Goal: Browse casually: Explore the website without a specific task or goal

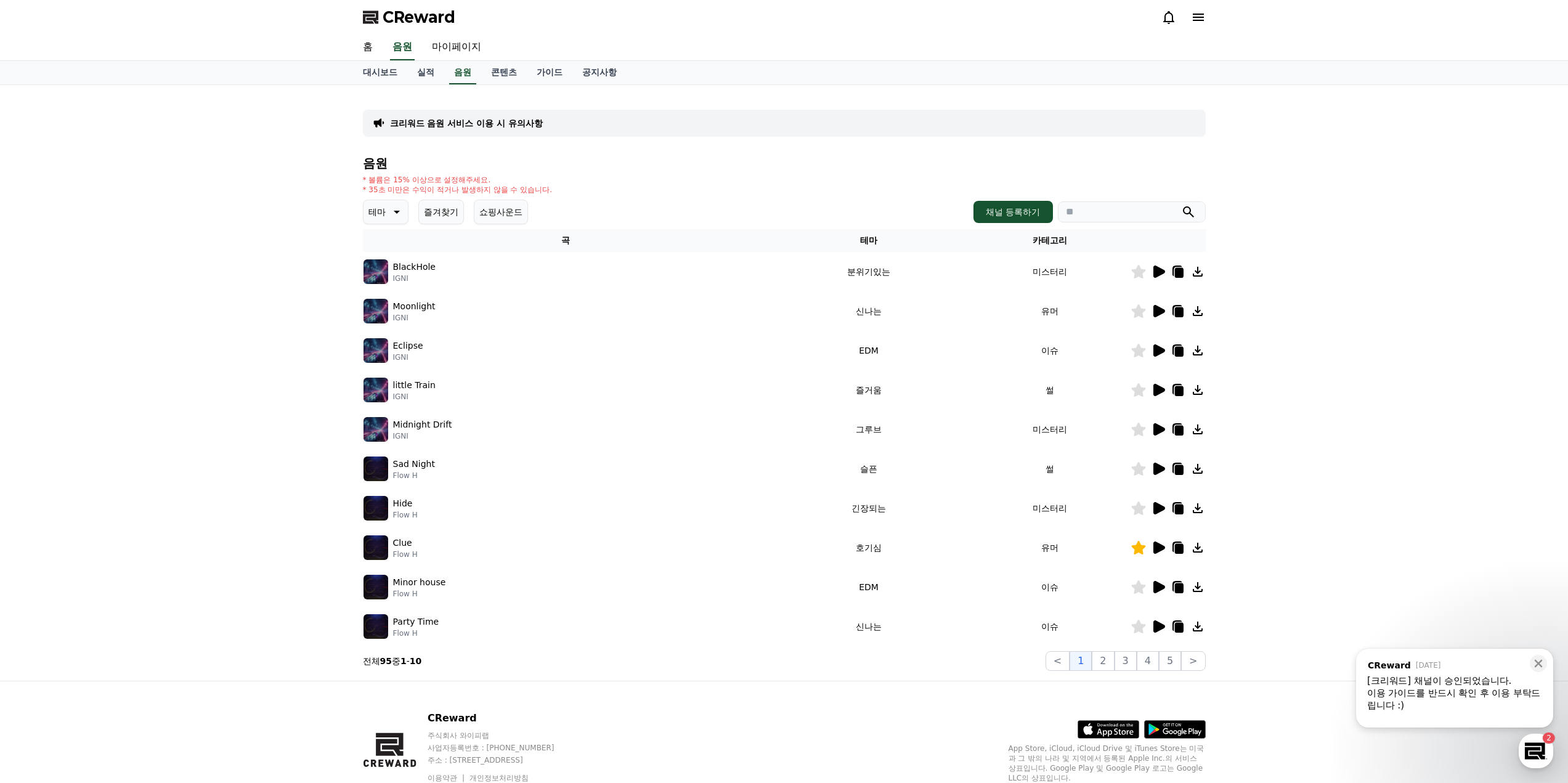
click at [378, 211] on p "테마" at bounding box center [377, 212] width 17 height 17
click at [385, 241] on button "전체" at bounding box center [378, 244] width 27 height 27
click at [1157, 272] on icon at bounding box center [1159, 272] width 12 height 12
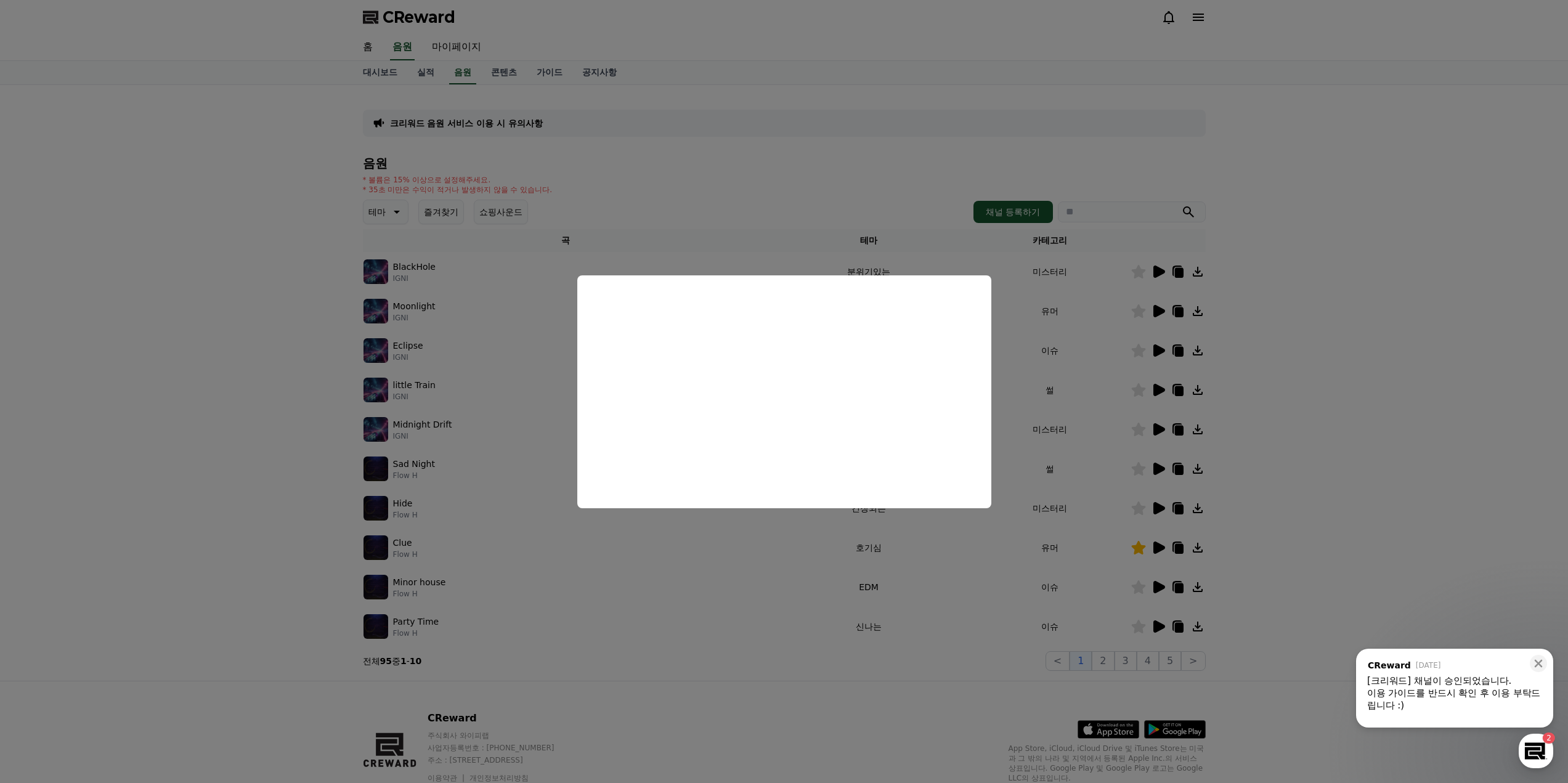
click at [1286, 360] on button "close modal" at bounding box center [784, 391] width 1568 height 783
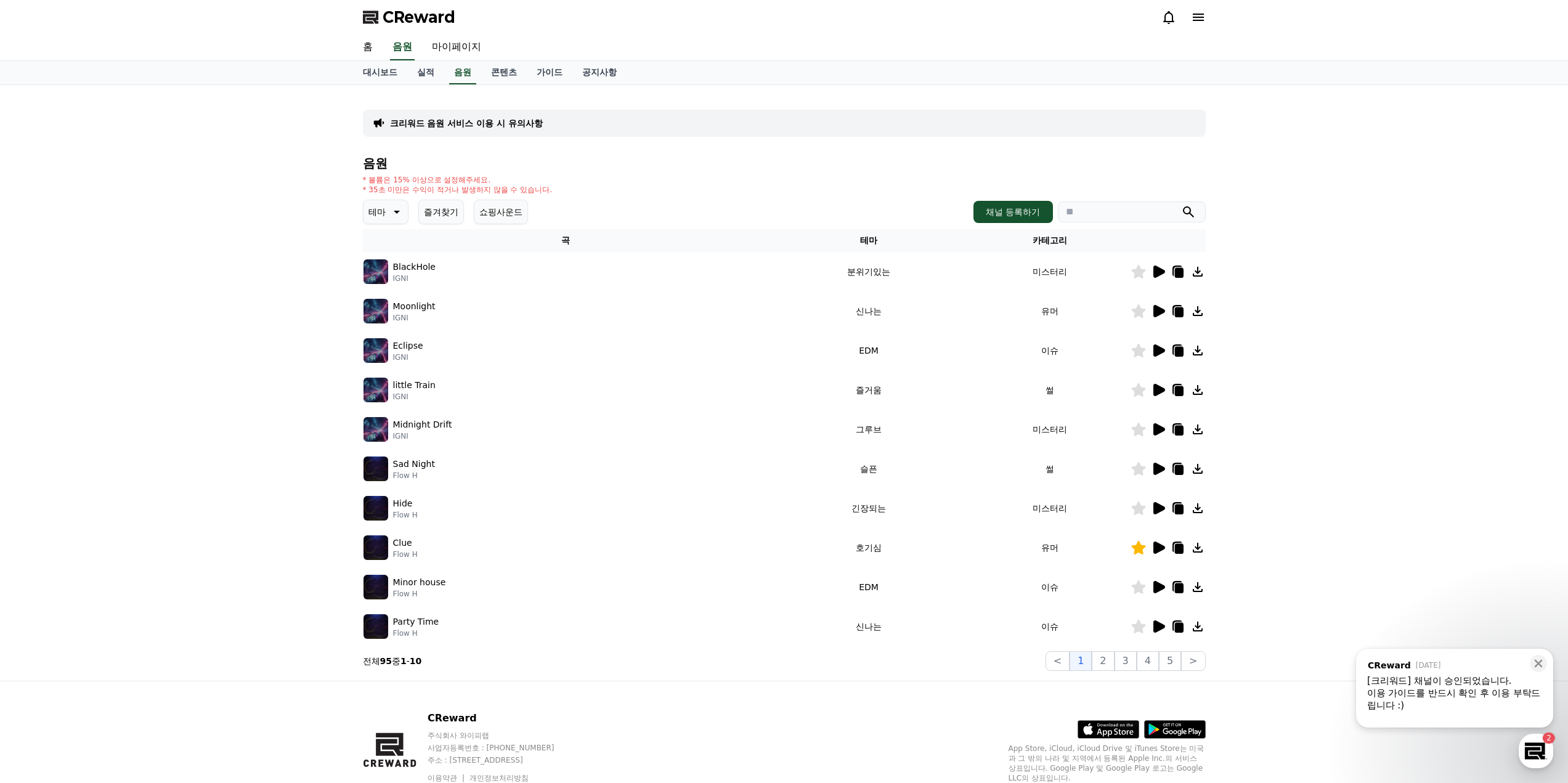
click at [1162, 311] on icon at bounding box center [1159, 311] width 12 height 12
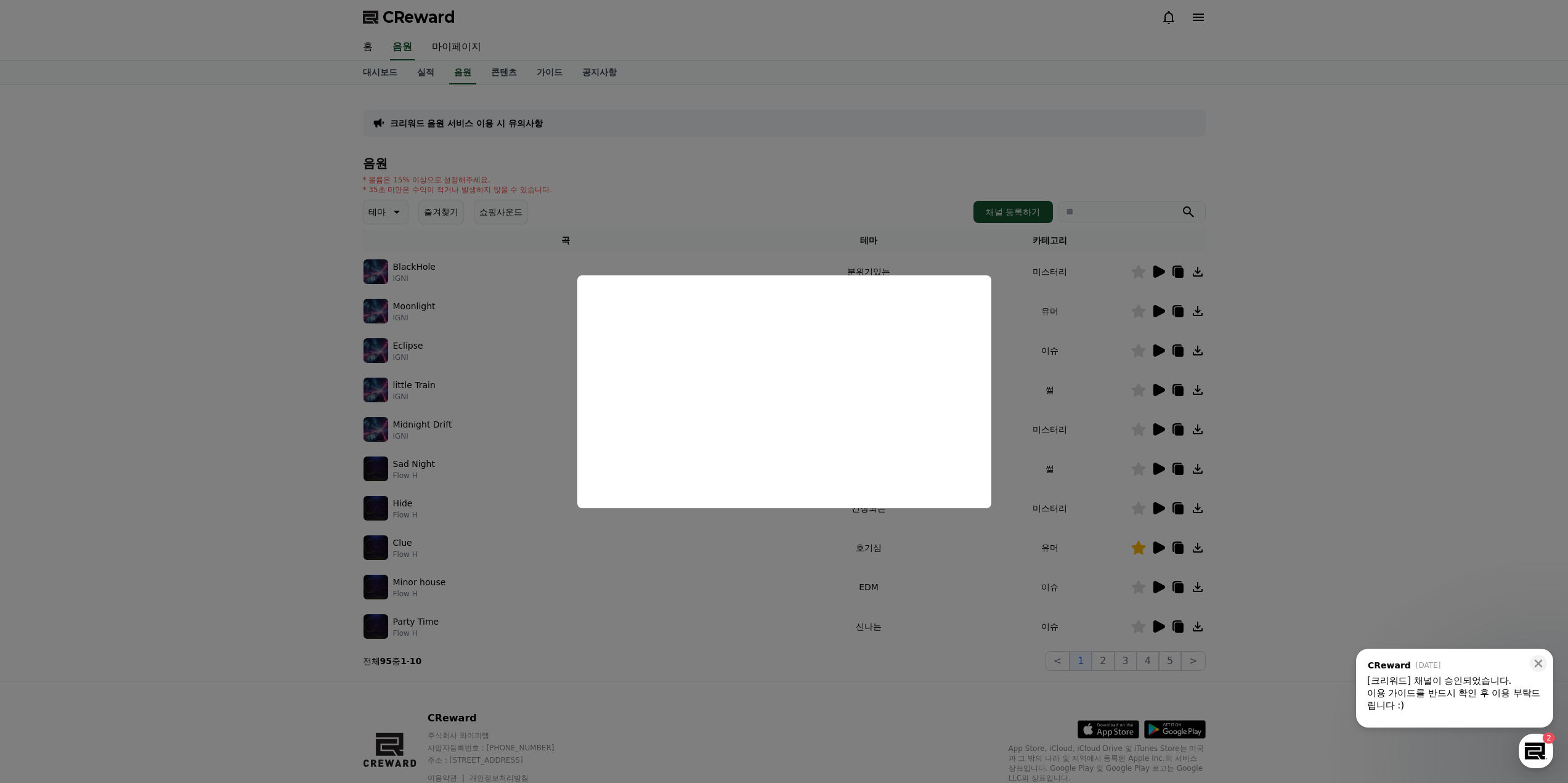
click at [1285, 345] on button "close modal" at bounding box center [784, 391] width 1568 height 783
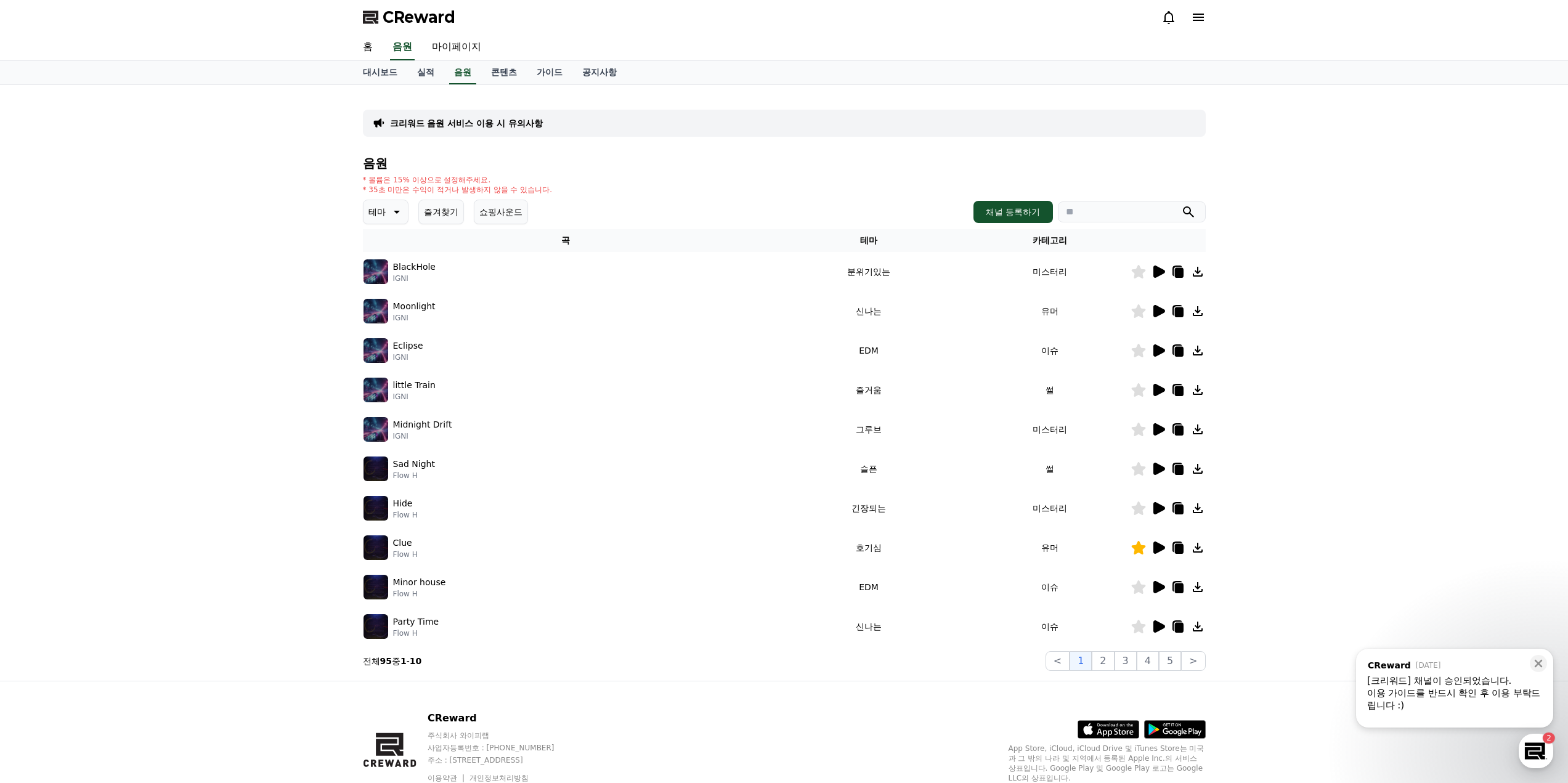
click at [1158, 349] on icon at bounding box center [1159, 351] width 12 height 12
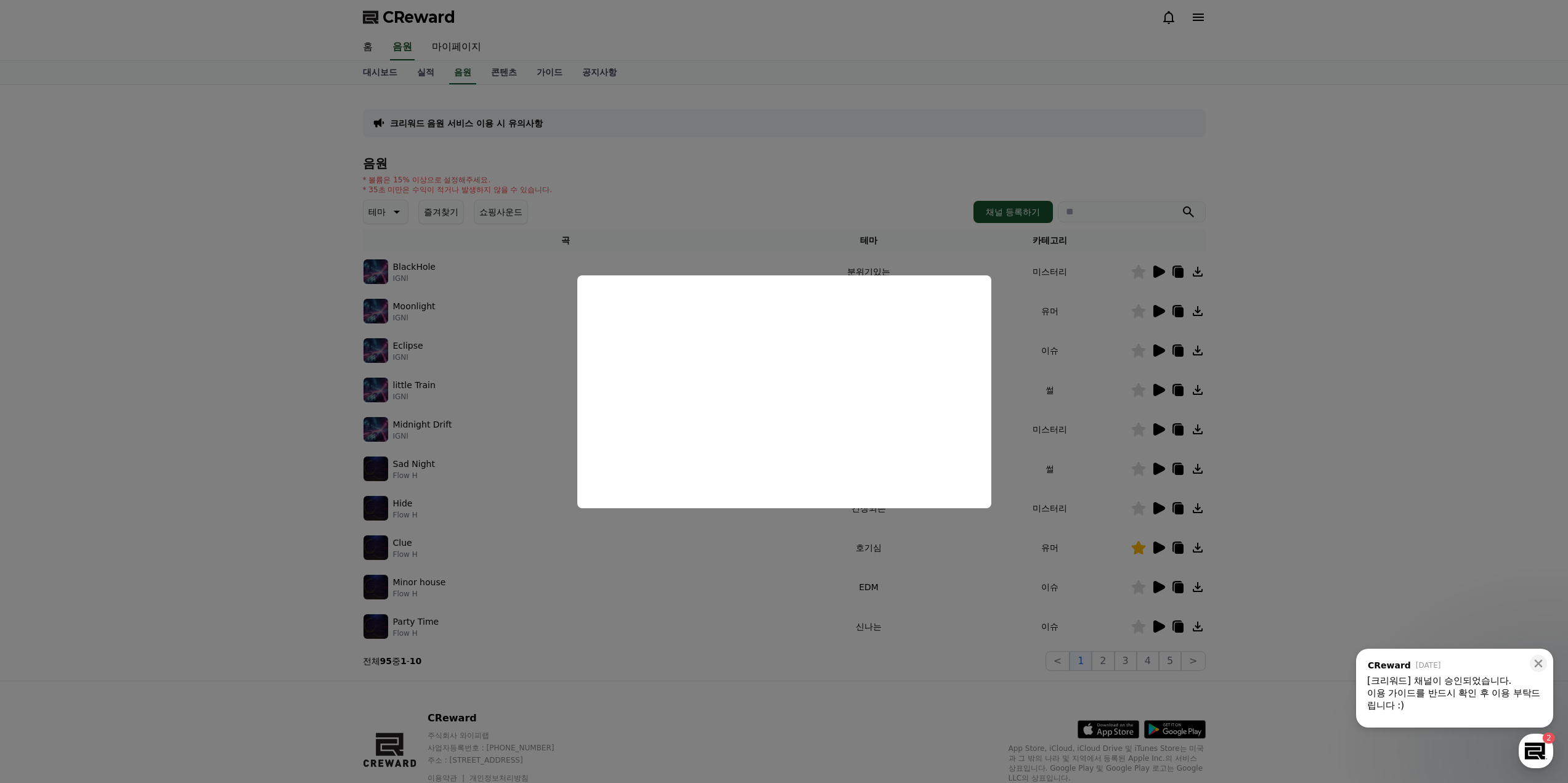
click at [1329, 383] on button "close modal" at bounding box center [784, 391] width 1568 height 783
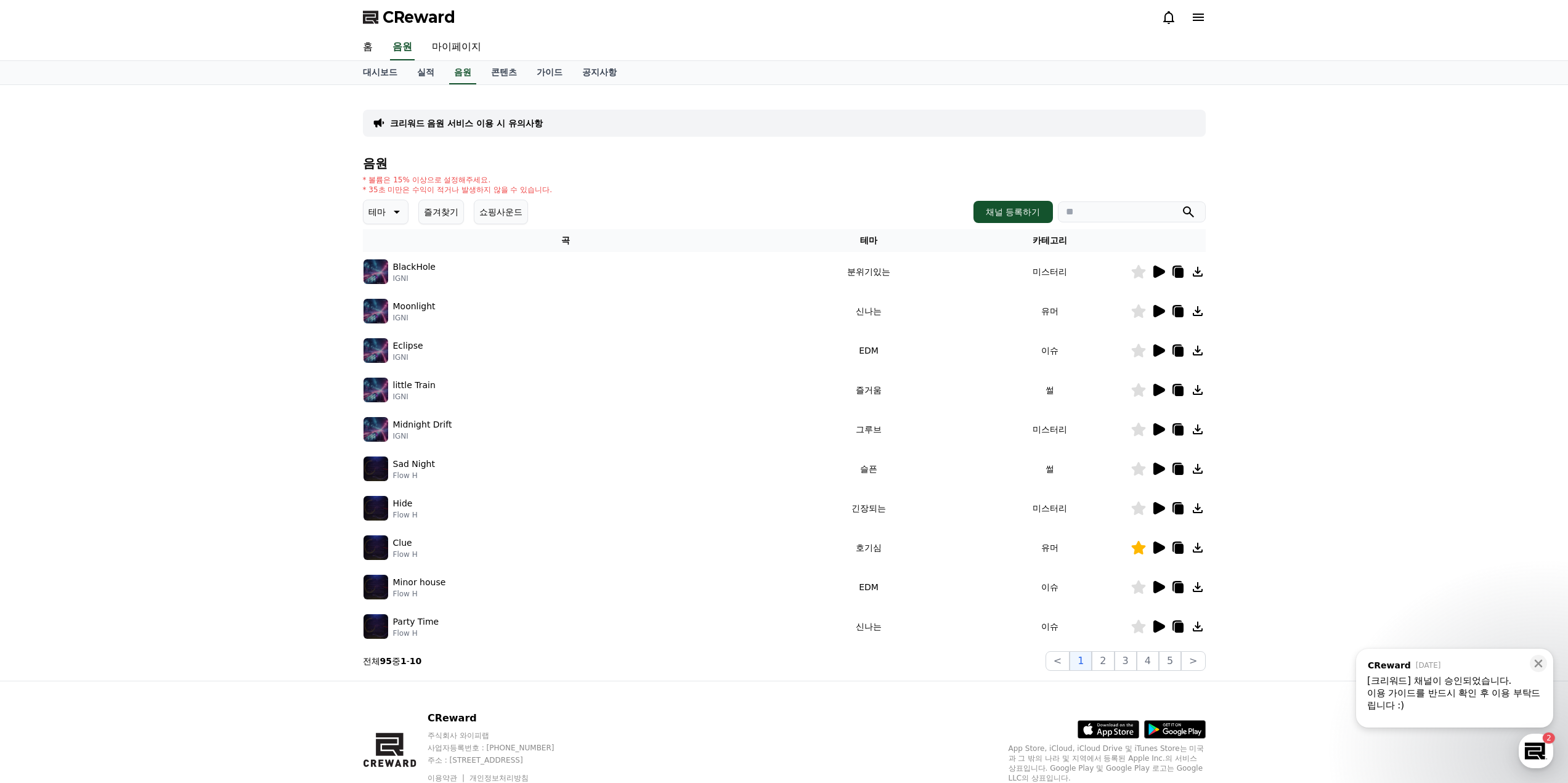
click at [1158, 390] on icon at bounding box center [1159, 390] width 12 height 12
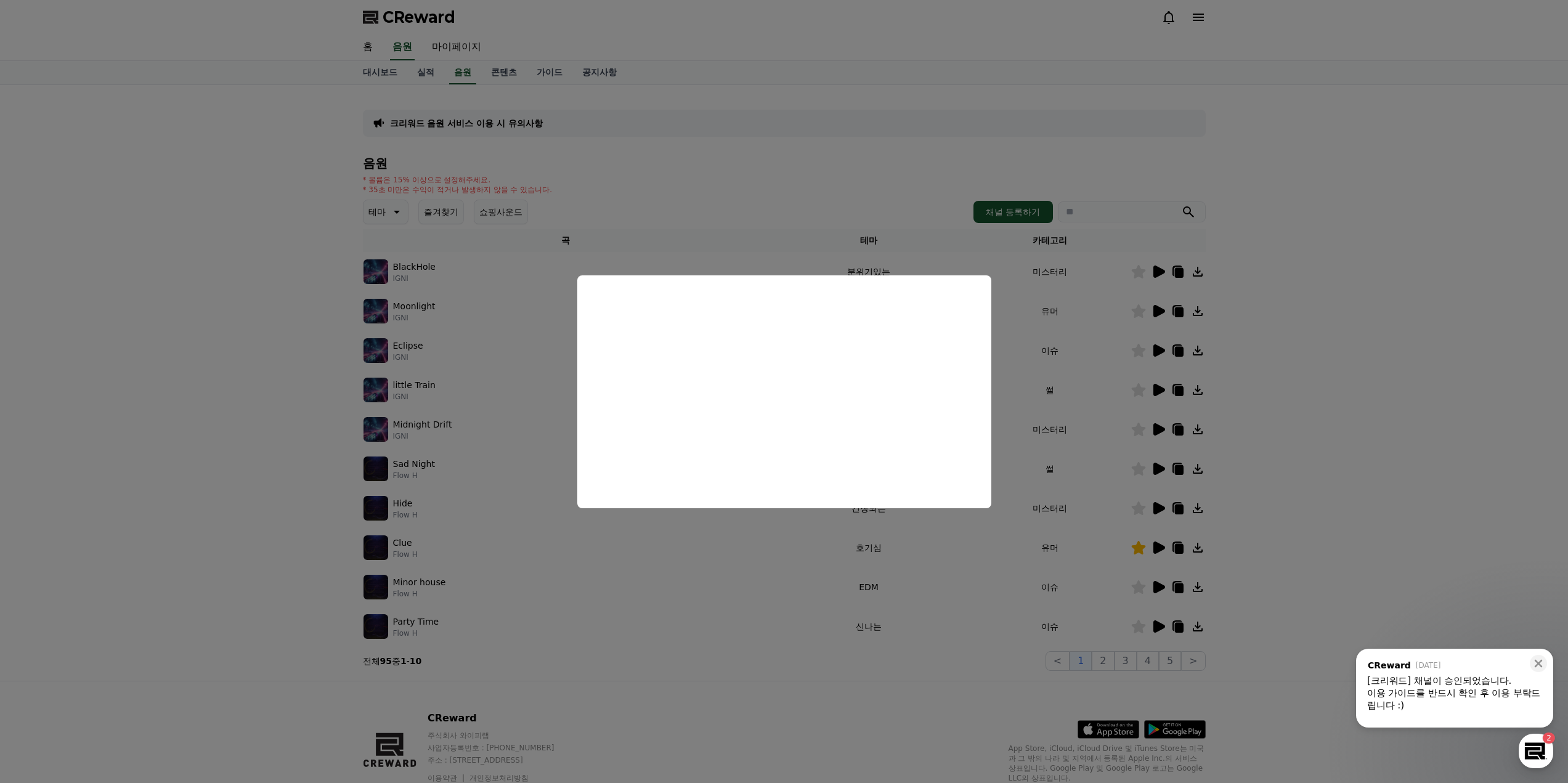
click at [1290, 392] on button "close modal" at bounding box center [784, 391] width 1568 height 783
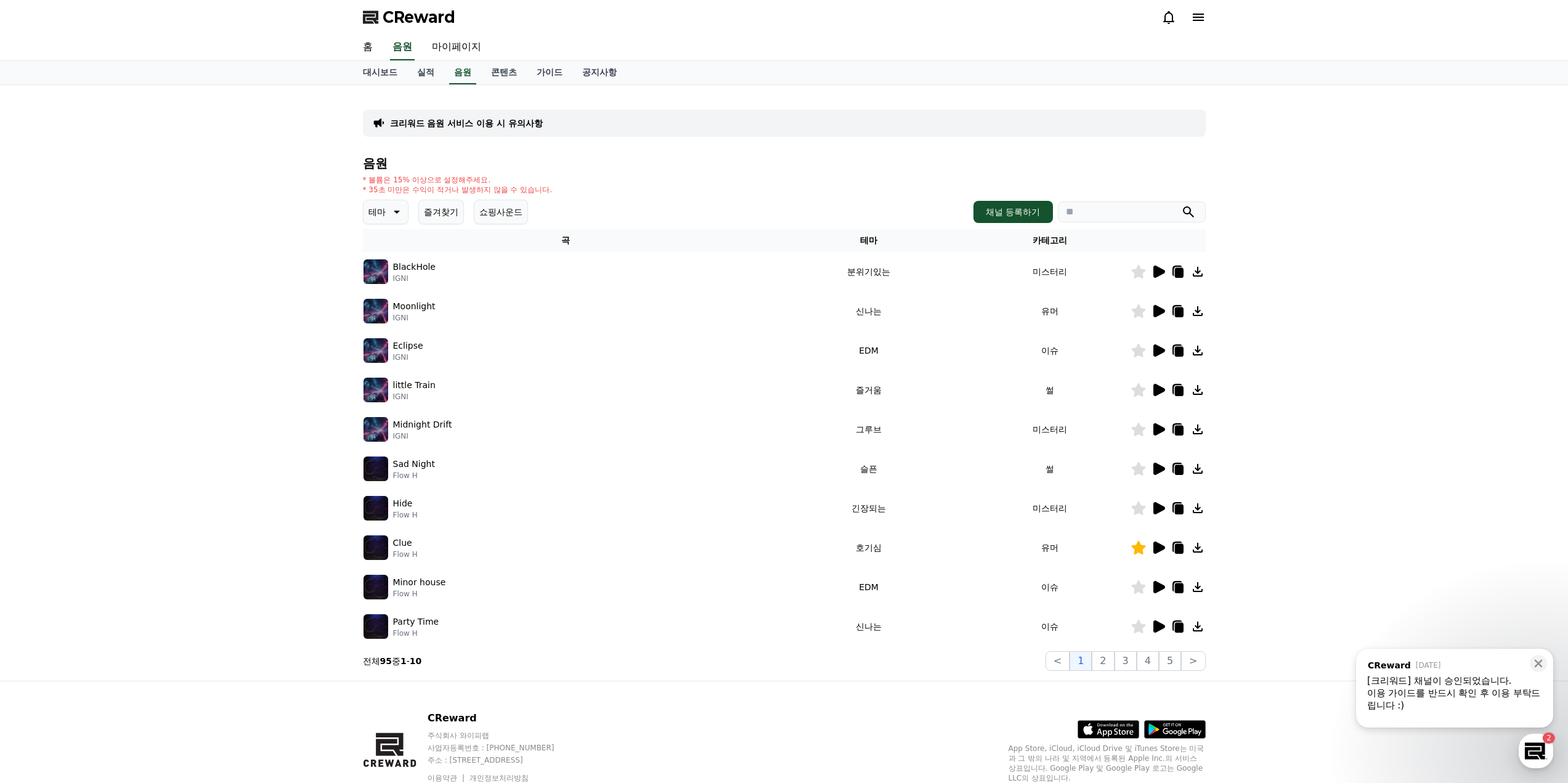
click at [1163, 429] on icon at bounding box center [1159, 429] width 12 height 12
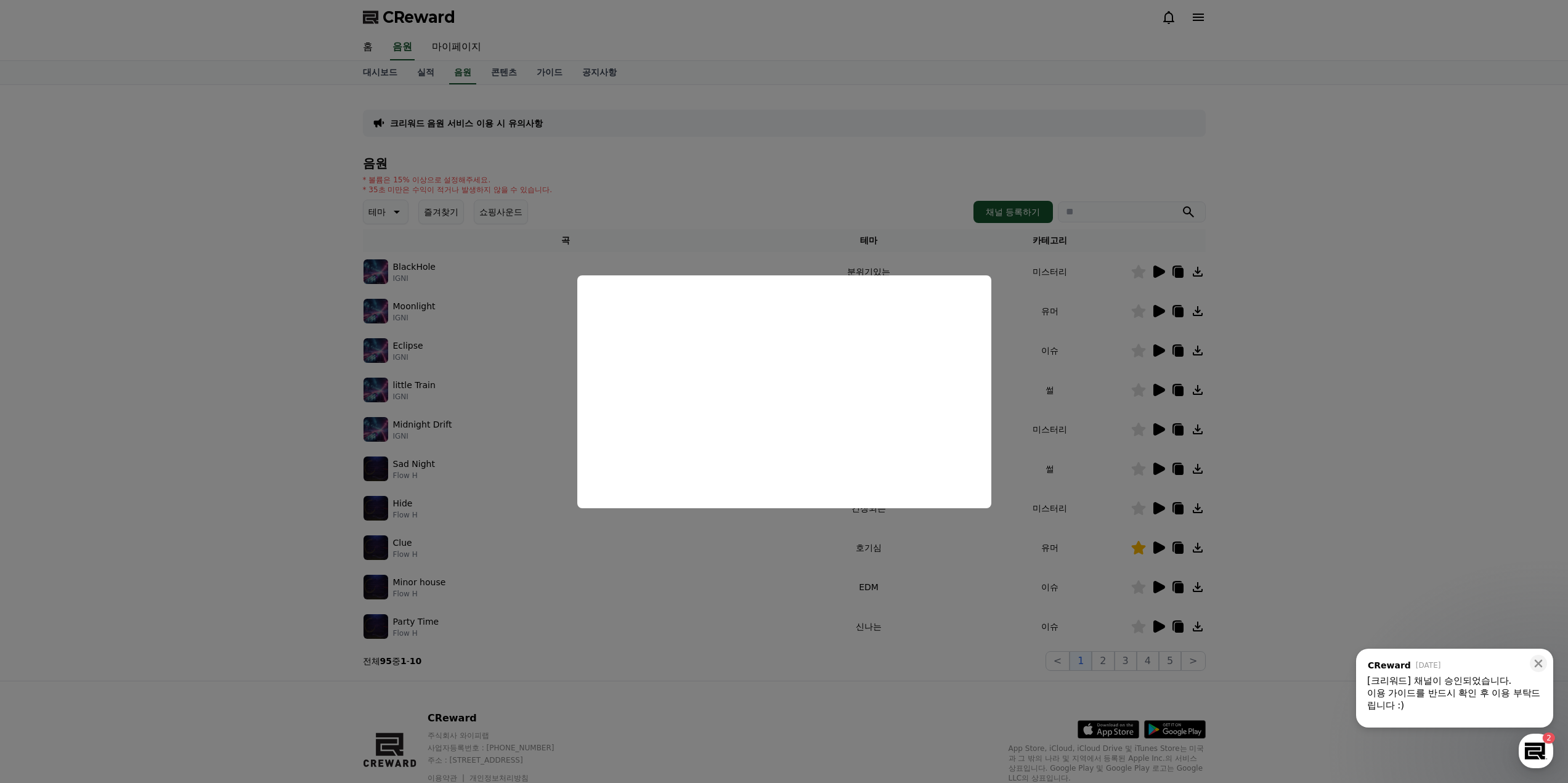
click at [1295, 397] on button "close modal" at bounding box center [784, 391] width 1568 height 783
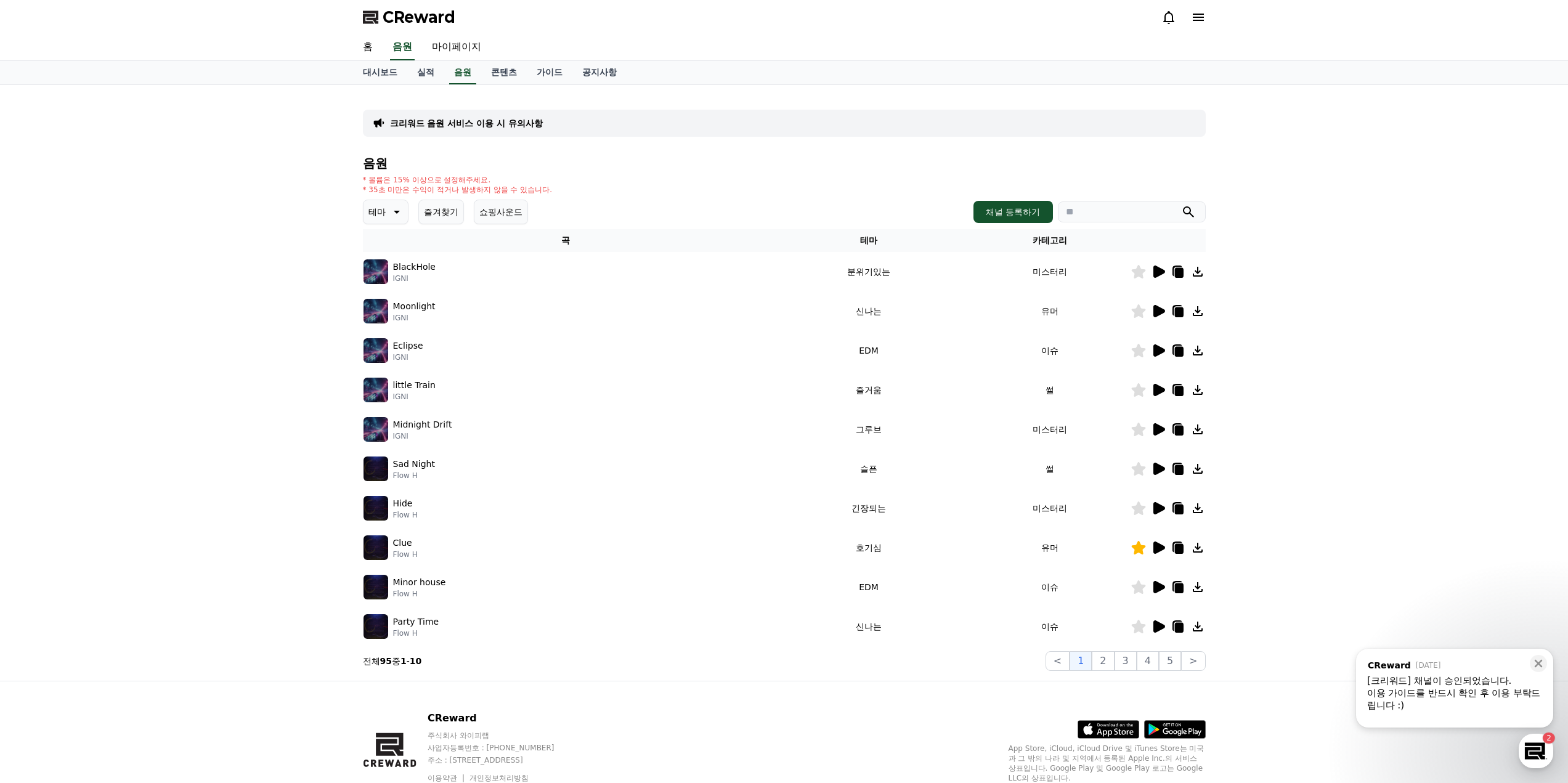
click at [1157, 467] on icon at bounding box center [1159, 469] width 12 height 12
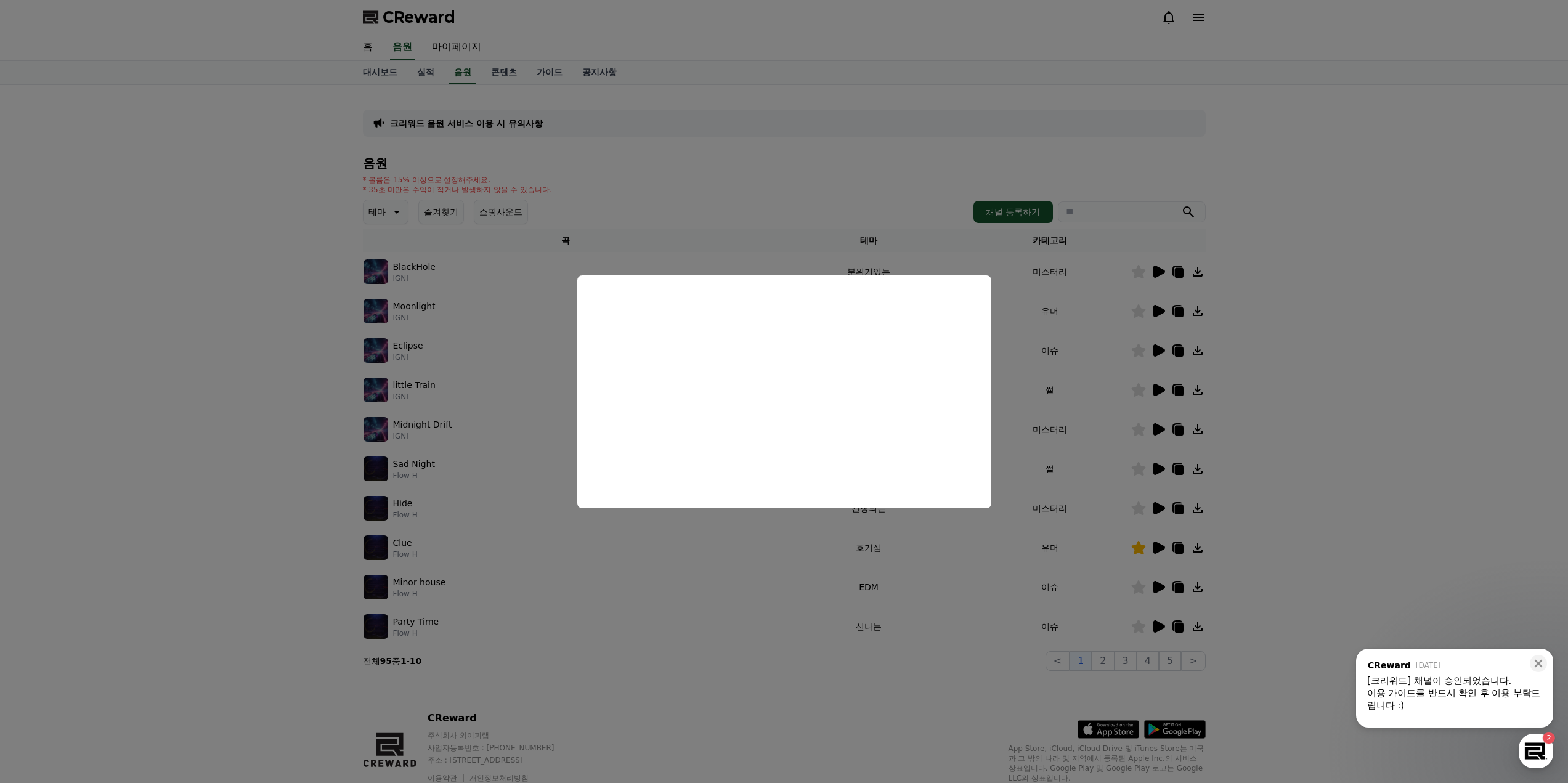
click at [1330, 466] on button "close modal" at bounding box center [784, 391] width 1568 height 783
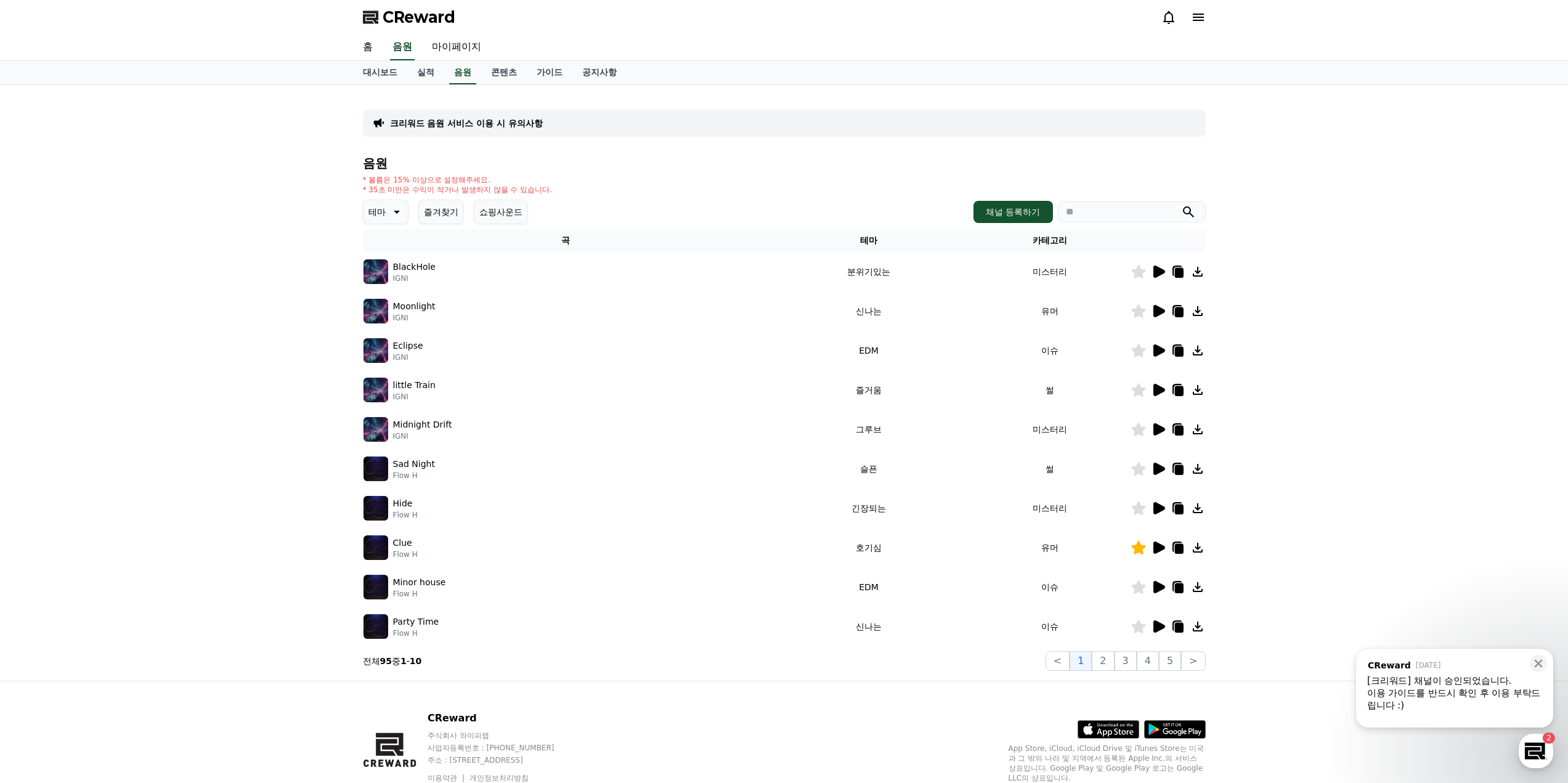
click at [1157, 508] on icon at bounding box center [1159, 508] width 12 height 12
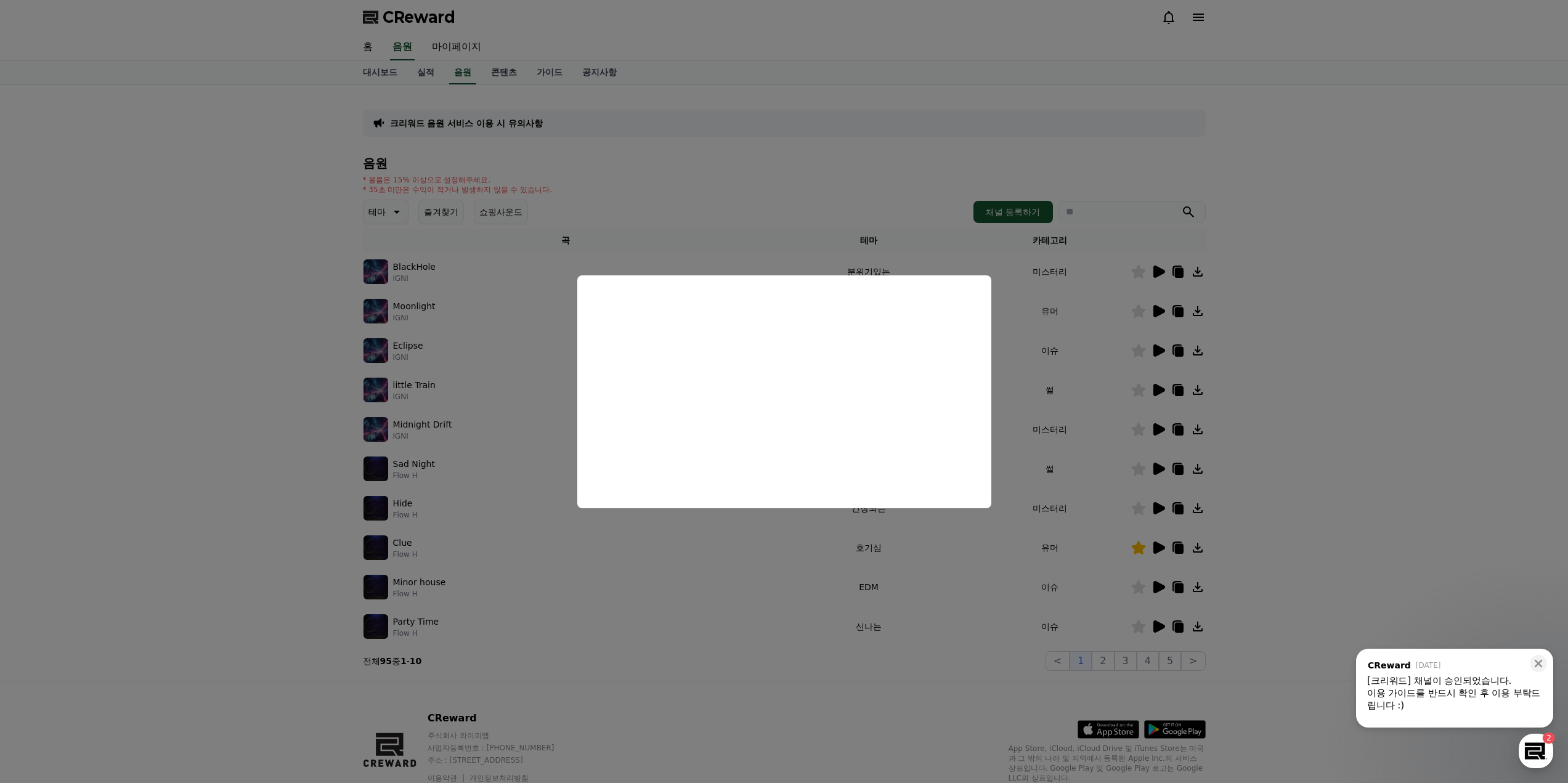
click at [1314, 415] on button "close modal" at bounding box center [784, 391] width 1568 height 783
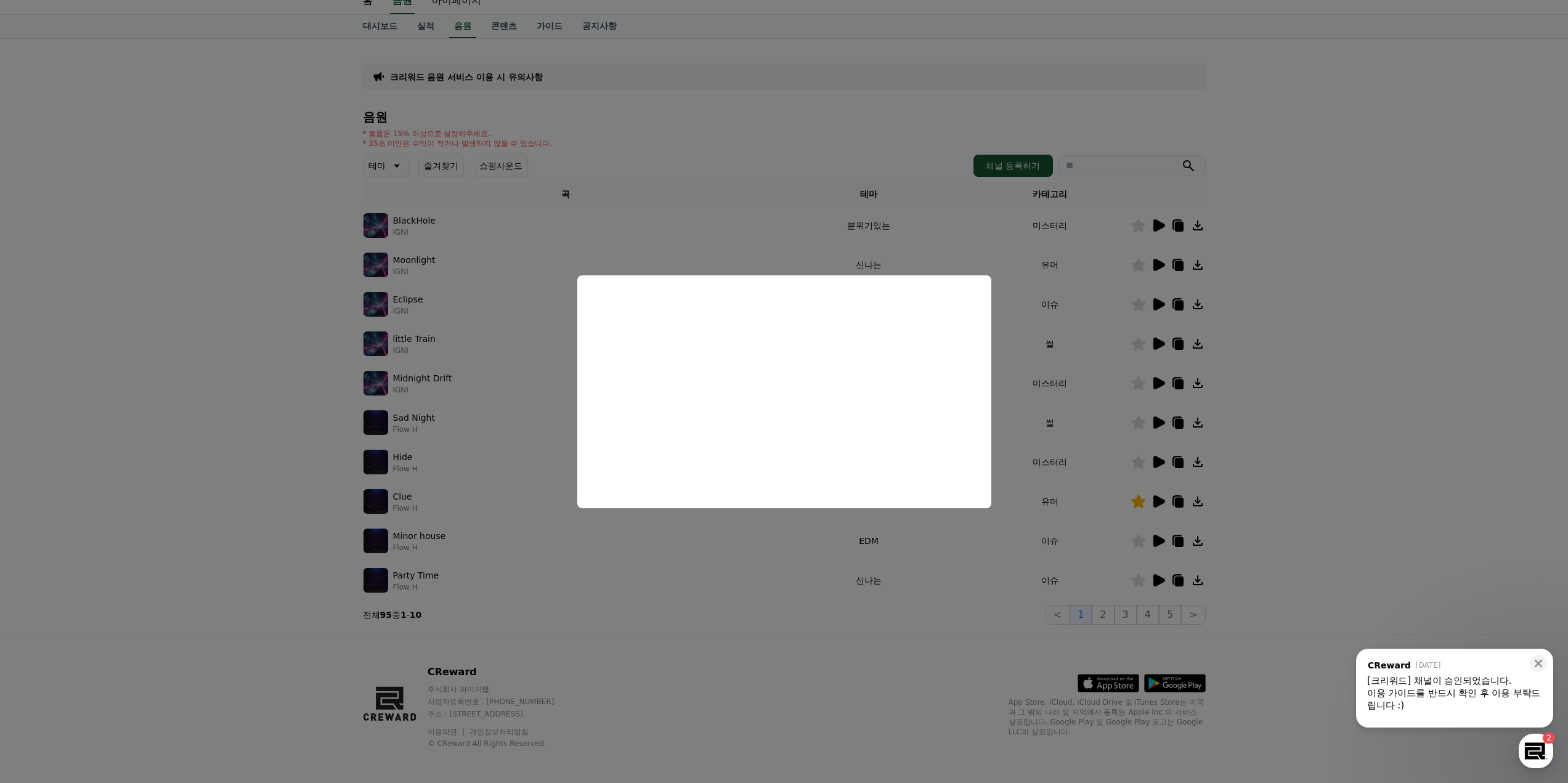
scroll to position [52, 0]
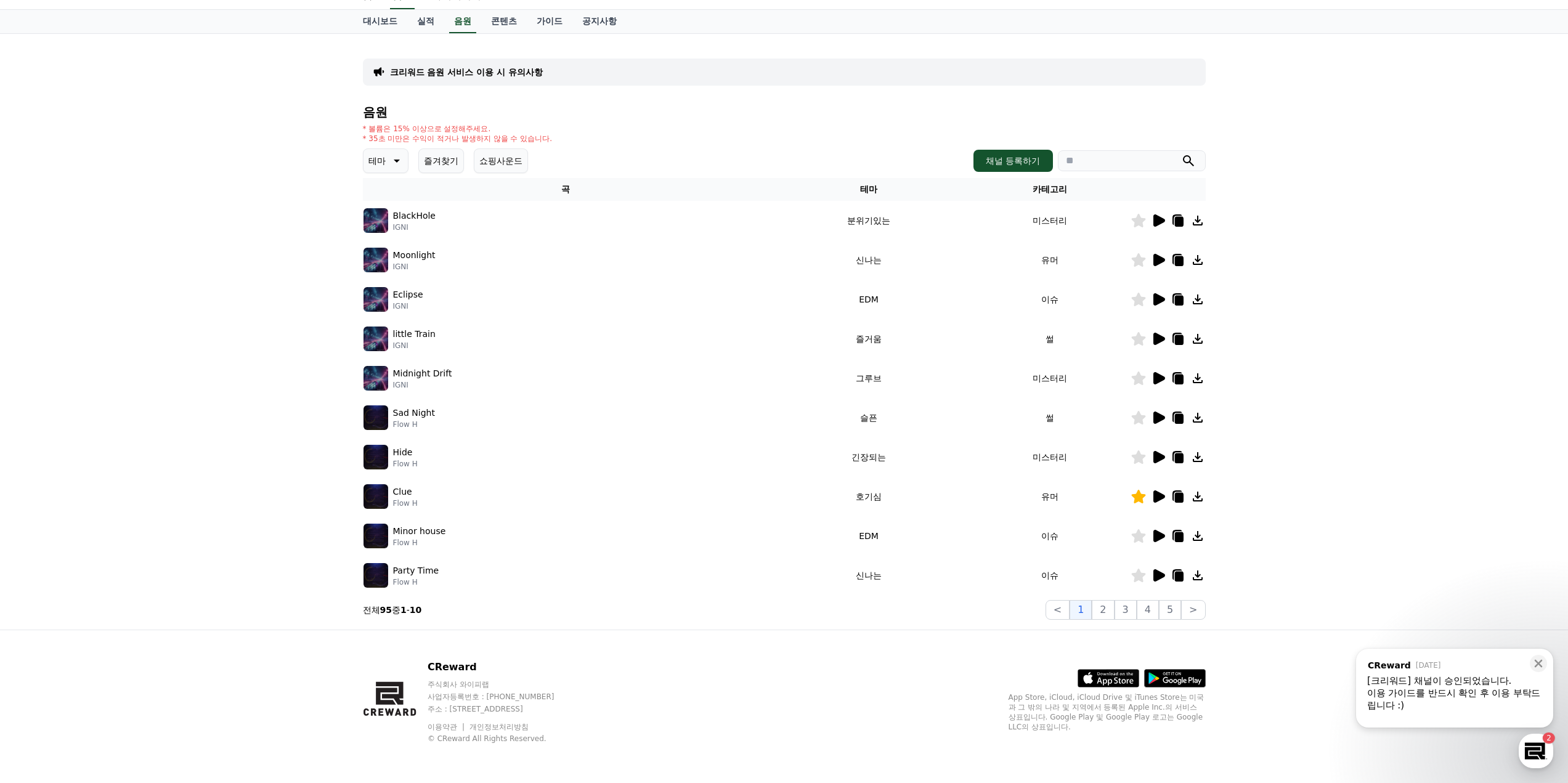
click at [1159, 496] on icon at bounding box center [1159, 496] width 12 height 12
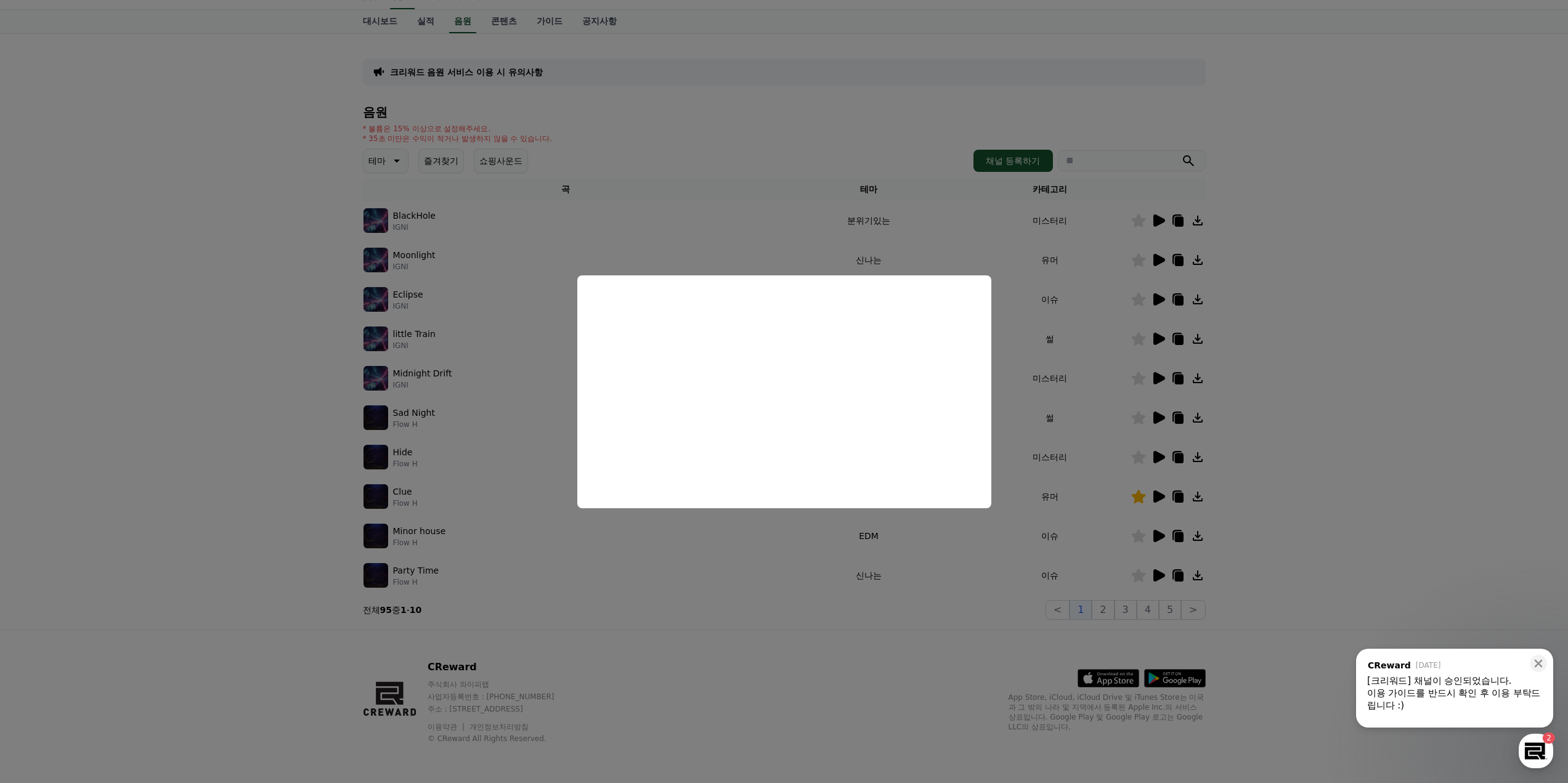
click at [1324, 448] on button "close modal" at bounding box center [784, 391] width 1568 height 783
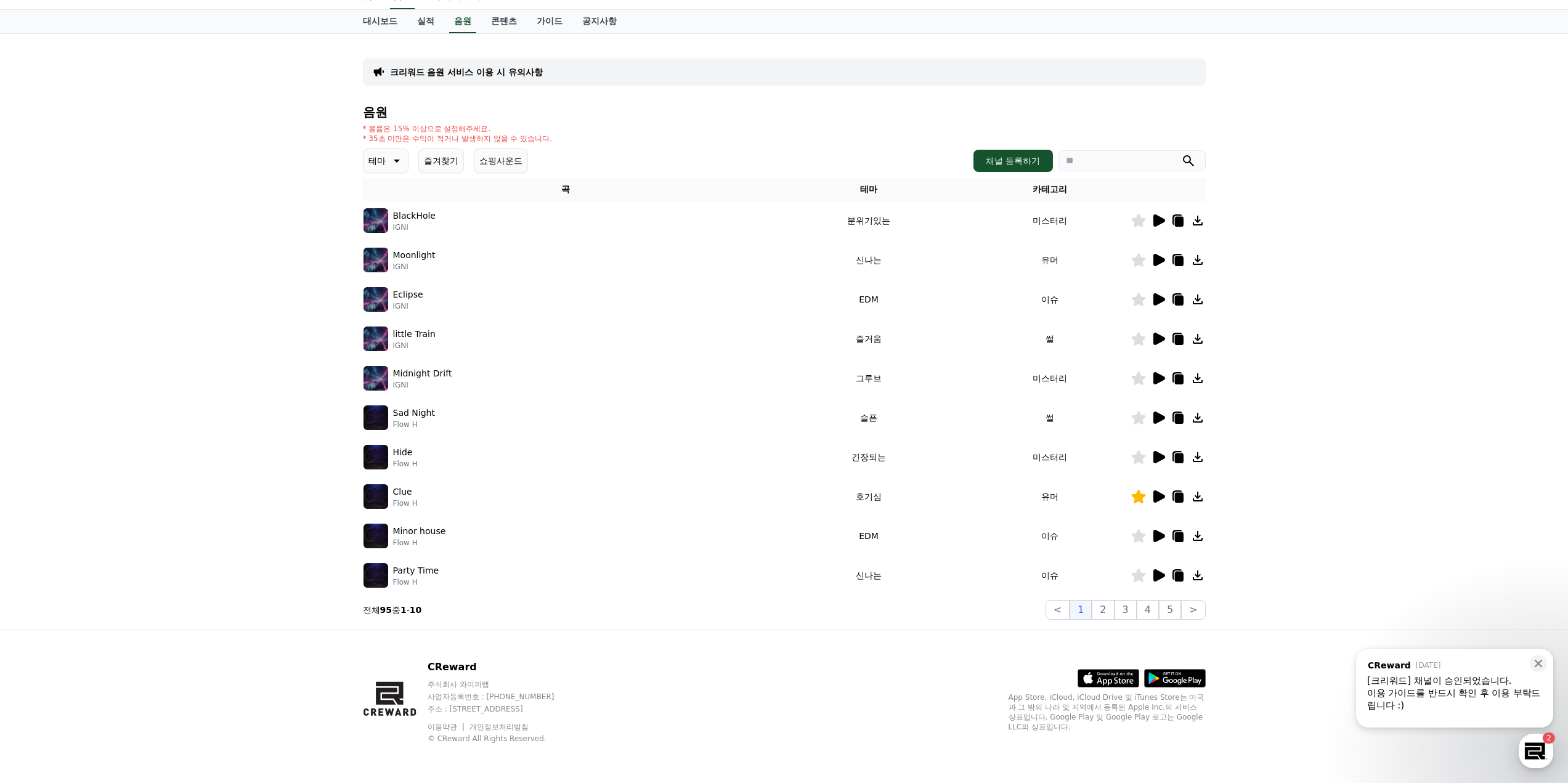
click at [1158, 530] on icon at bounding box center [1158, 536] width 15 height 15
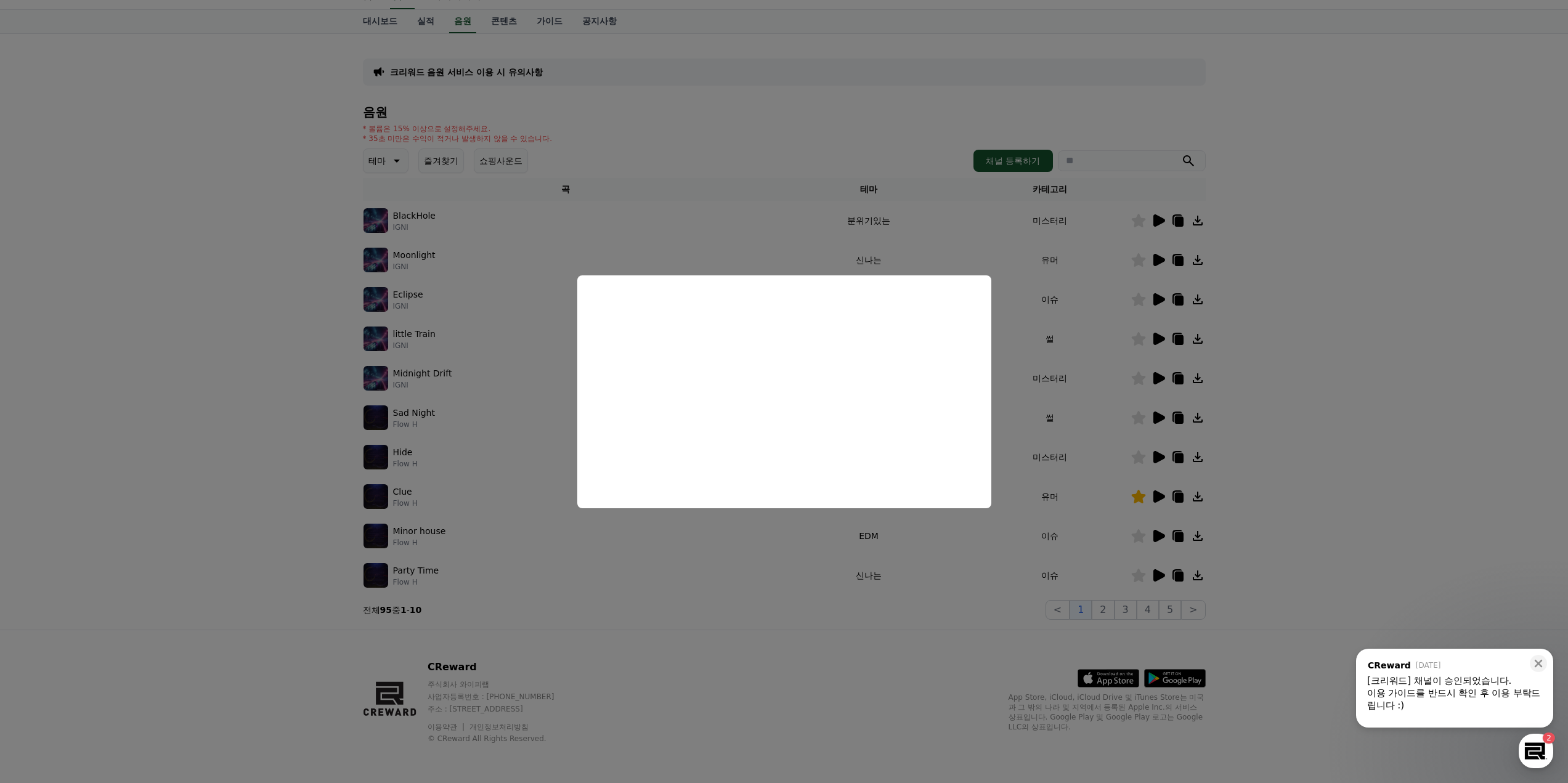
click at [1314, 437] on button "close modal" at bounding box center [784, 391] width 1568 height 783
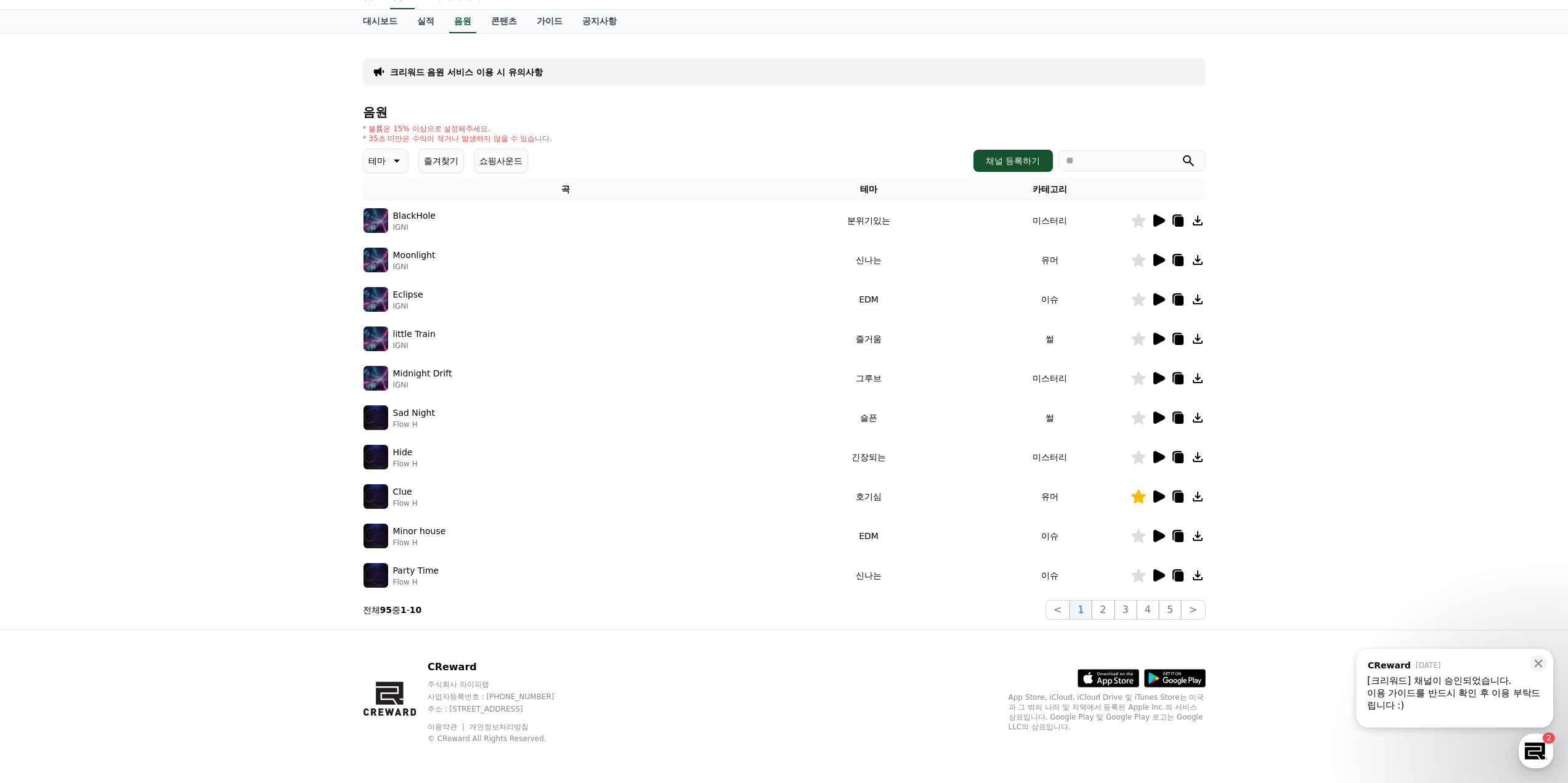
click at [1158, 576] on icon at bounding box center [1159, 575] width 12 height 12
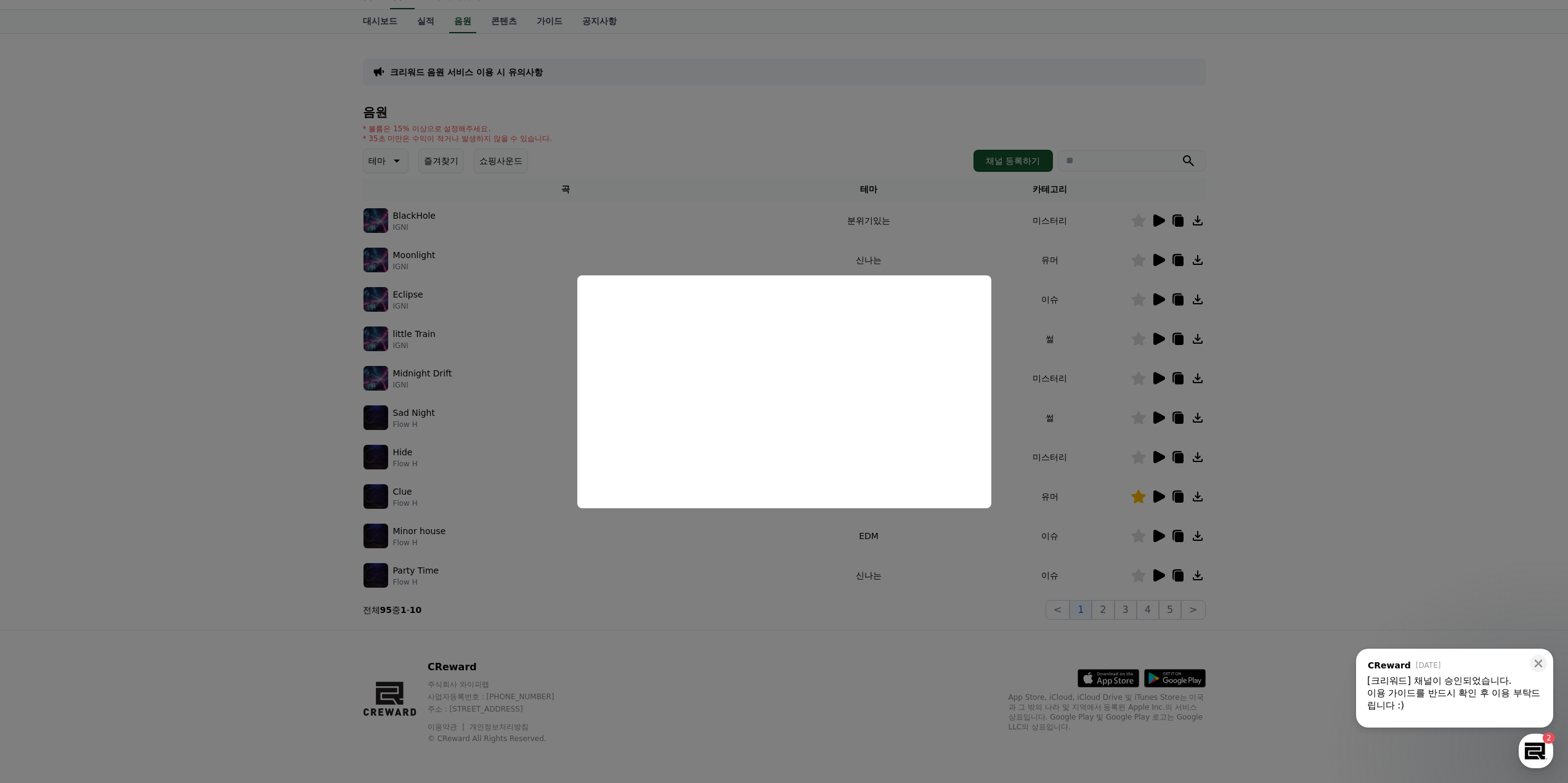
click at [1330, 420] on button "close modal" at bounding box center [784, 391] width 1568 height 783
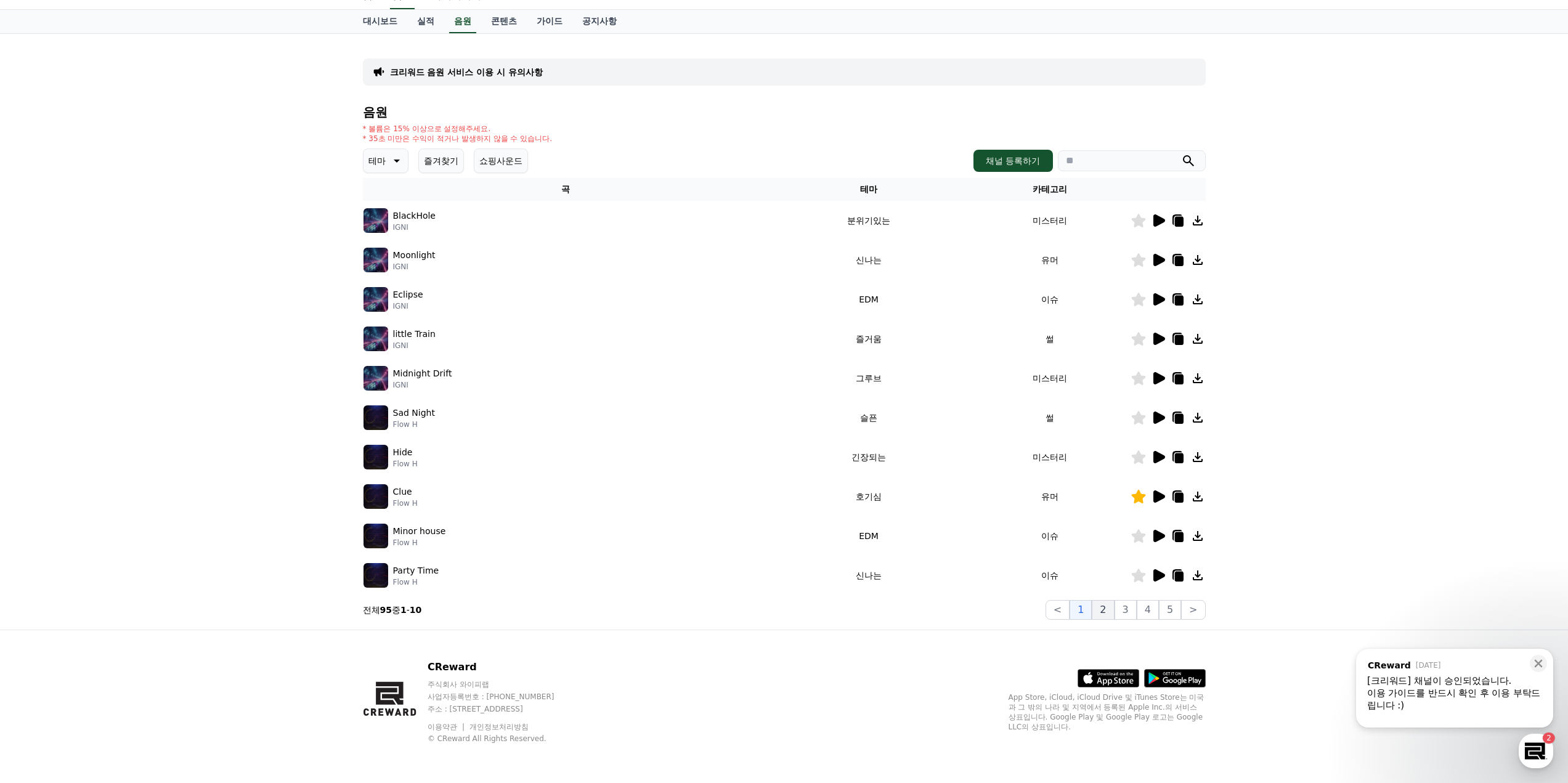
click at [1105, 607] on button "2" at bounding box center [1103, 610] width 22 height 20
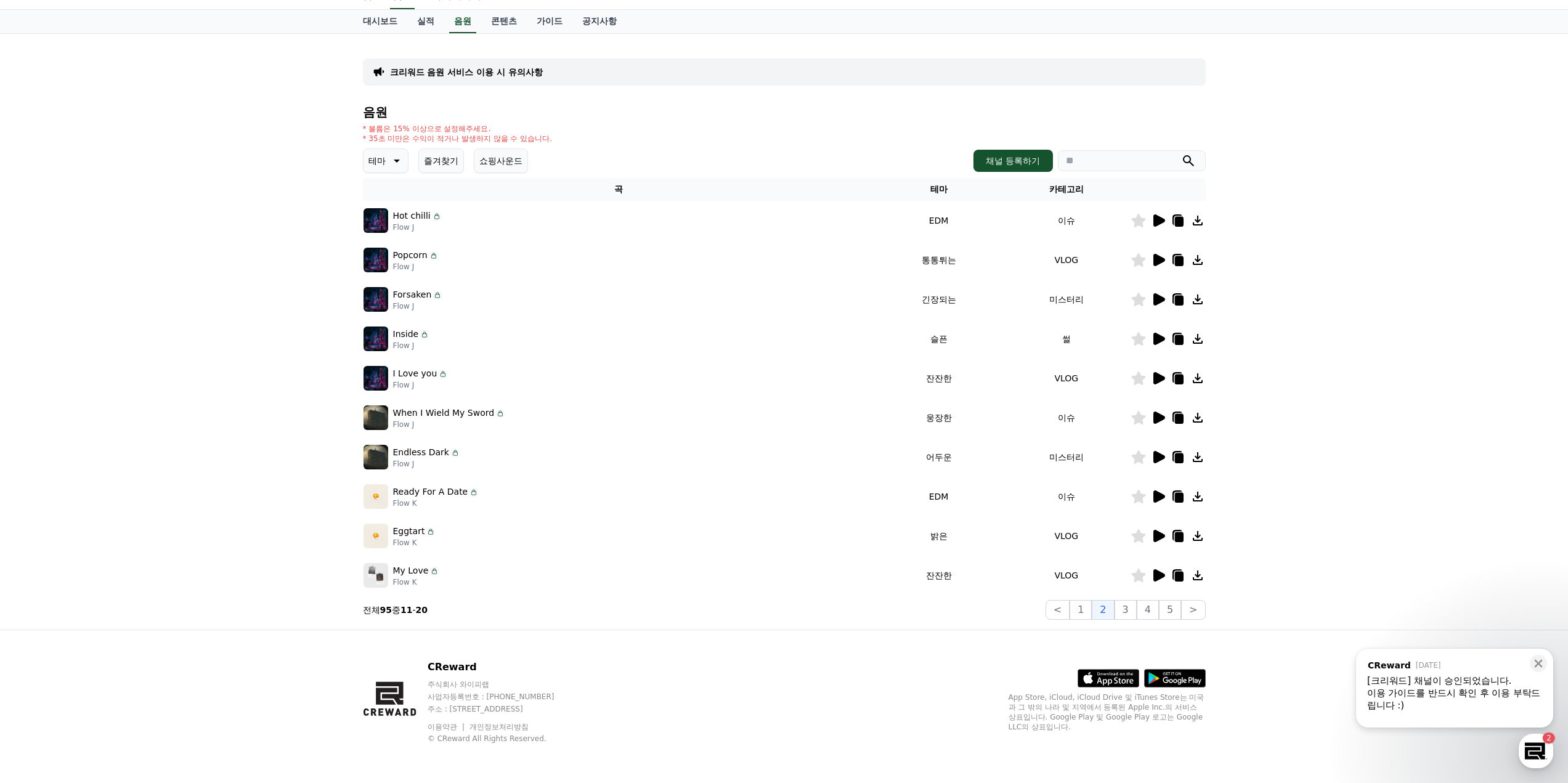
click at [1157, 218] on icon at bounding box center [1159, 221] width 12 height 12
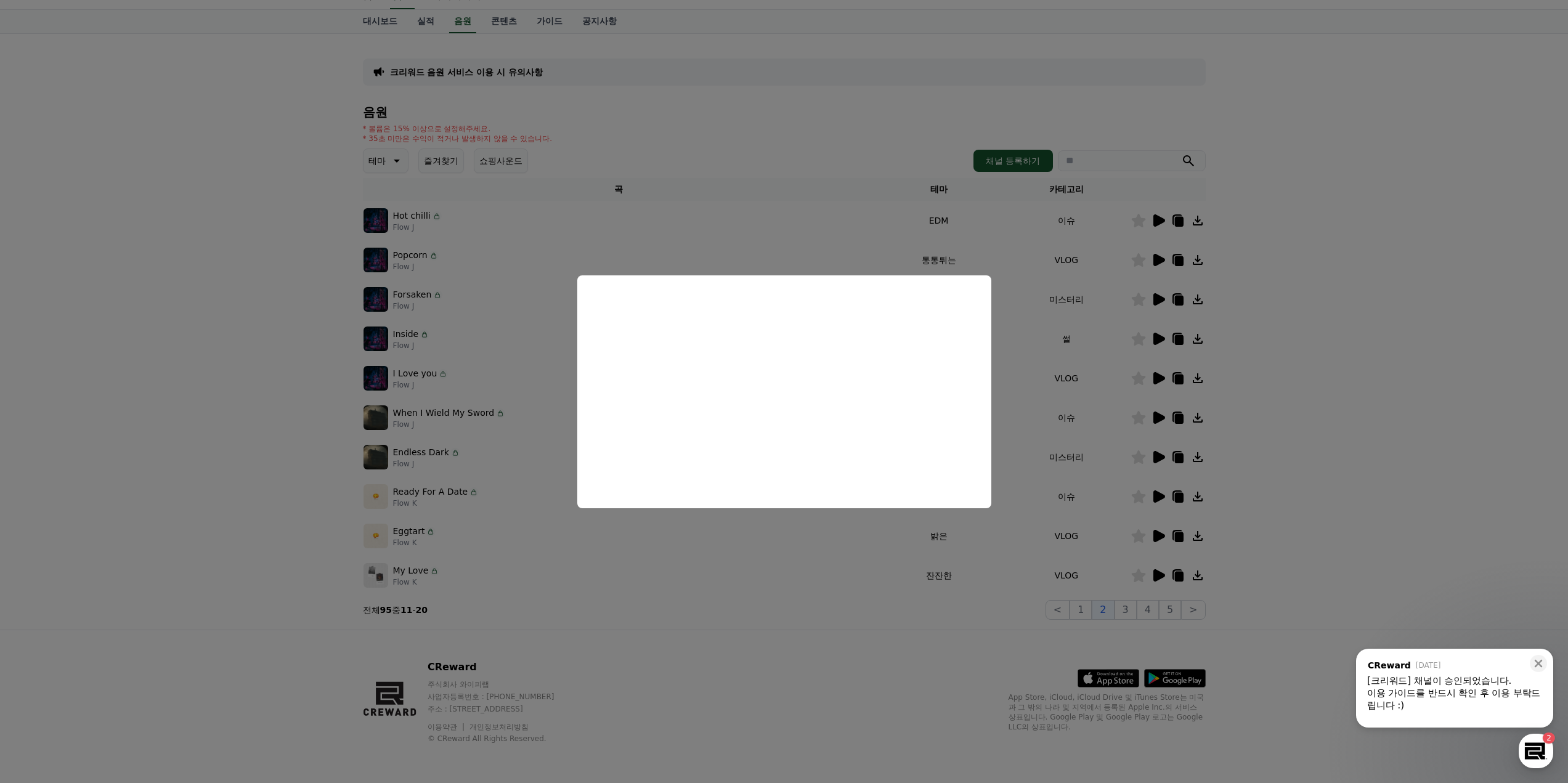
click at [1278, 353] on button "close modal" at bounding box center [784, 391] width 1568 height 783
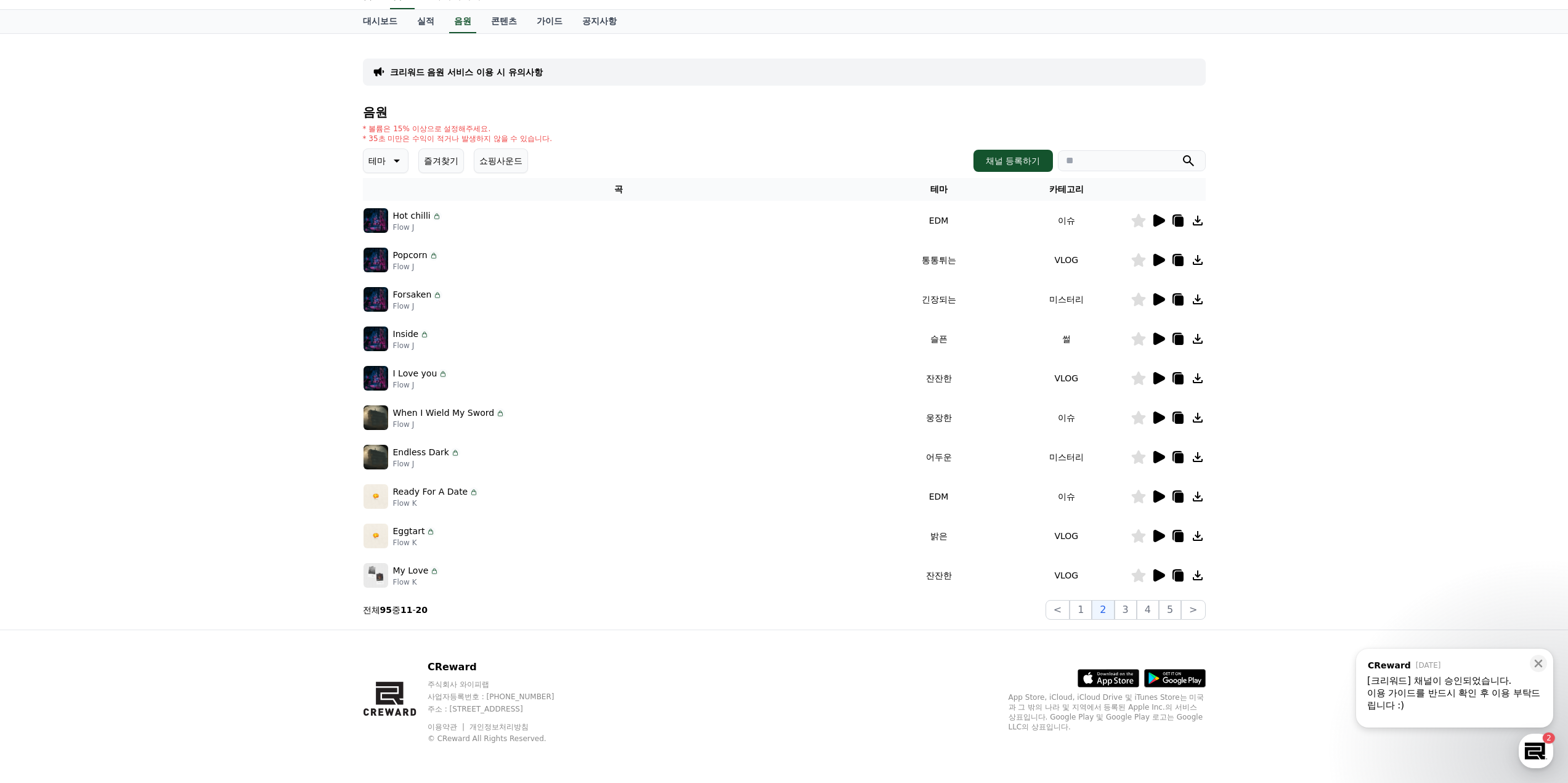
click at [1134, 222] on icon at bounding box center [1138, 220] width 14 height 13
